Goal: Information Seeking & Learning: Learn about a topic

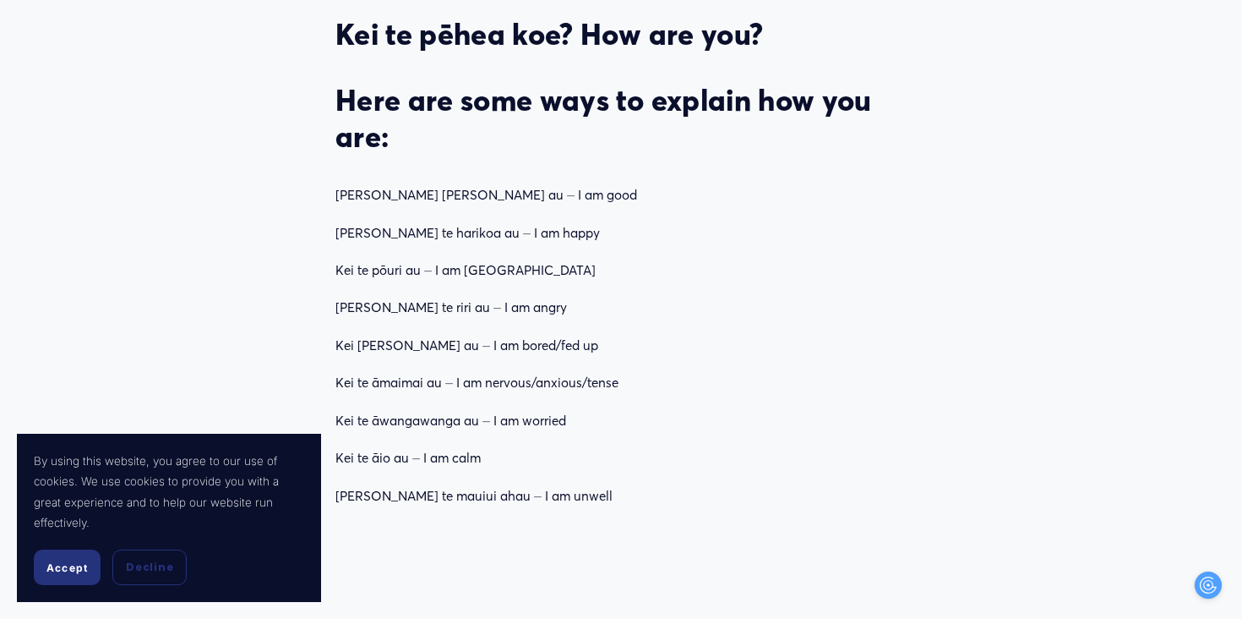
scroll to position [2102, 0]
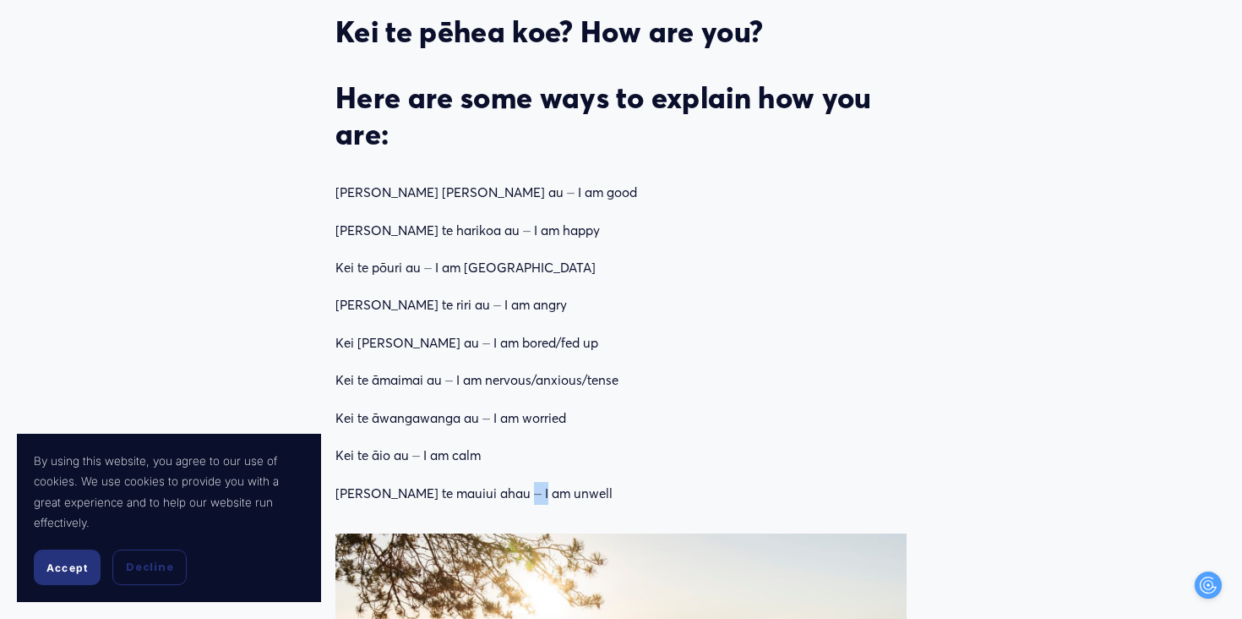
drag, startPoint x: 501, startPoint y: 443, endPoint x: 480, endPoint y: 441, distance: 21.2
click at [480, 482] on p "[PERSON_NAME] te mauiui ahau ⏤ I am unwell" at bounding box center [621, 493] width 571 height 23
click at [148, 563] on span "Decline" at bounding box center [149, 567] width 47 height 15
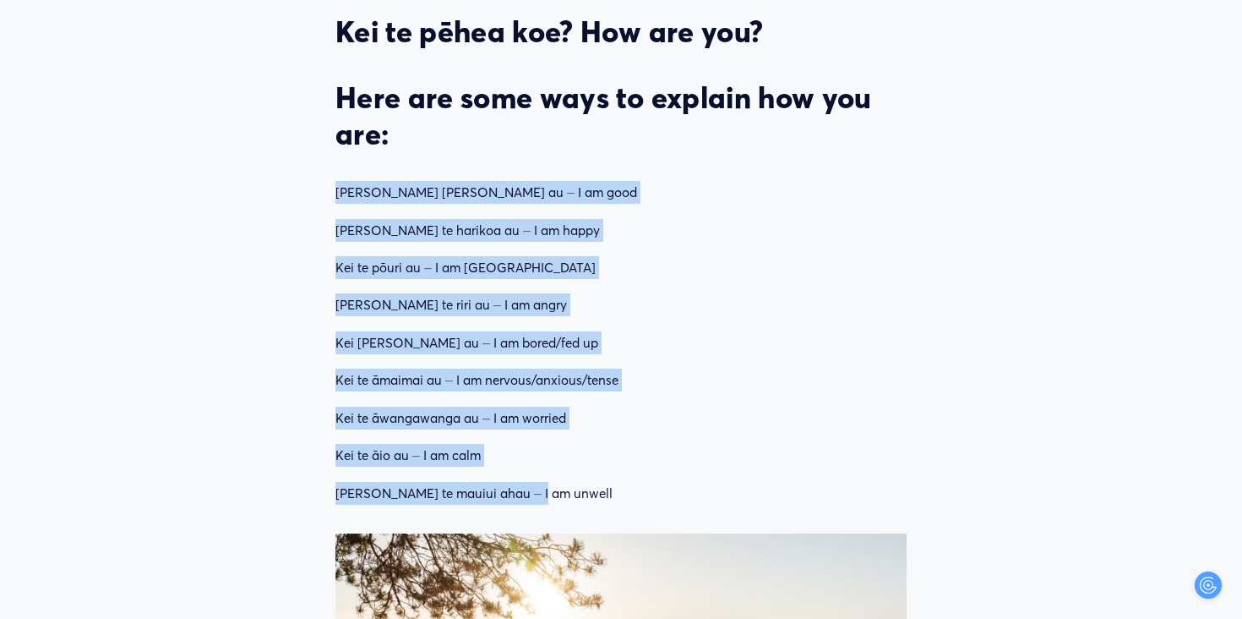
drag, startPoint x: 294, startPoint y: 140, endPoint x: 498, endPoint y: 442, distance: 364.1
click at [498, 442] on div "So let’s learn some simple ways to talk about how we’re feeling in Te Reo Māori…" at bounding box center [621, 214] width 600 height 609
copy div "[PERSON_NAME] [PERSON_NAME] au ⏤ I am good Kei te harikoa au ⏤ I am happy Kei t…"
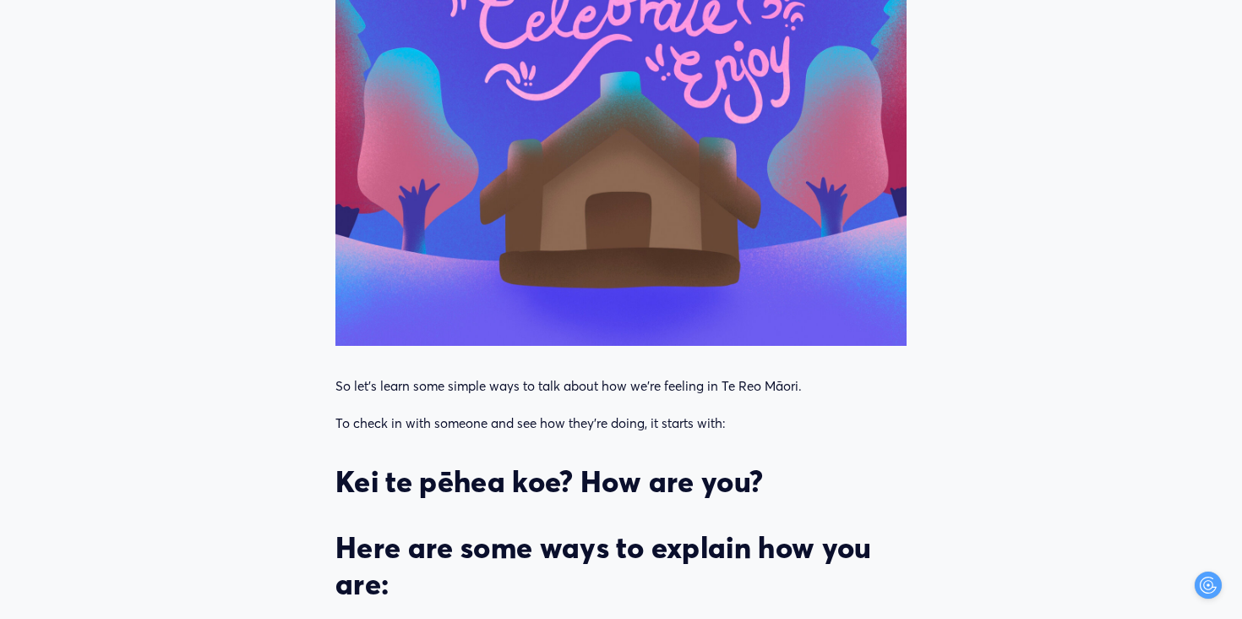
scroll to position [1707, 0]
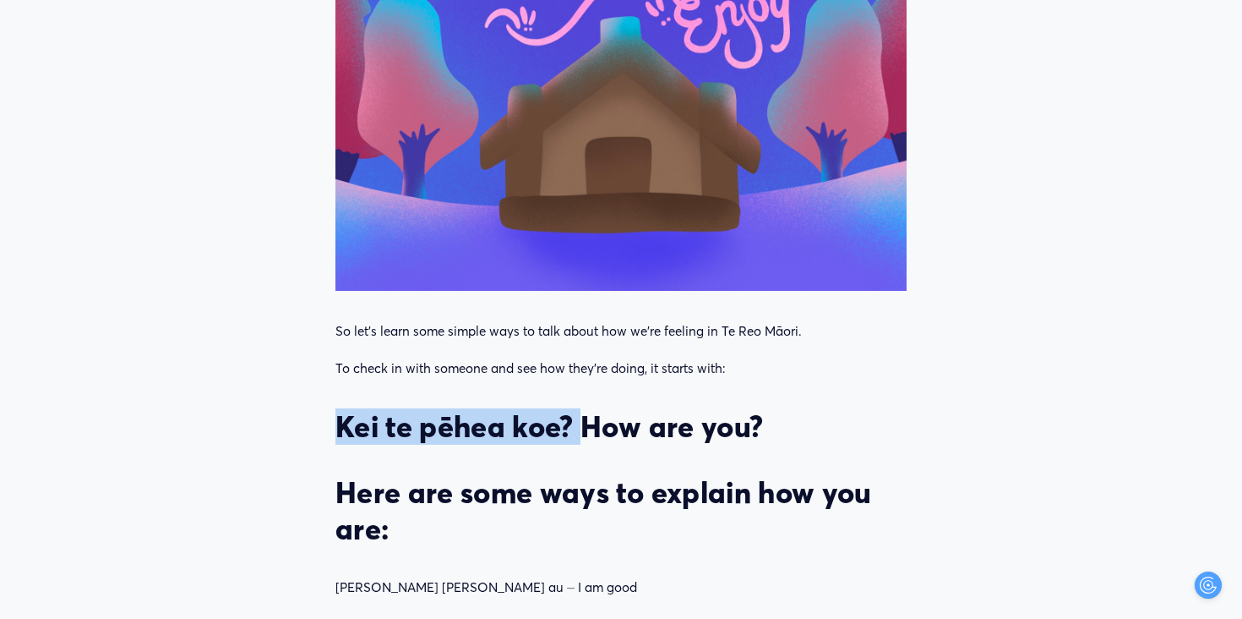
drag, startPoint x: 540, startPoint y: 380, endPoint x: 286, endPoint y: 374, distance: 254.5
click at [321, 374] on div "So let’s learn some simple ways to talk about how we’re feeling in Te Reo Māori…" at bounding box center [621, 609] width 600 height 609
copy strong "Kei te pēhea koe?"
